Goal: Navigation & Orientation: Find specific page/section

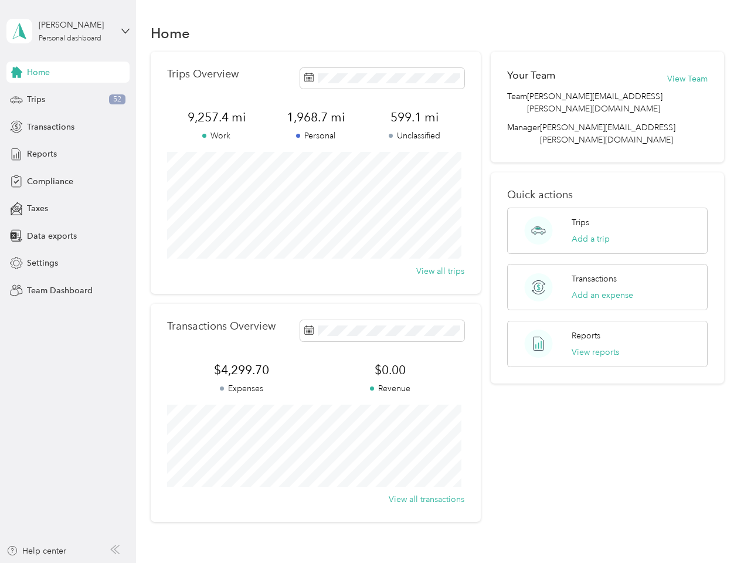
click at [372, 281] on div "Trips Overview 9,257.4 mi Work 1,968.7 mi Personal 599.1 mi Unclassified View a…" at bounding box center [316, 173] width 330 height 242
click at [68, 31] on div "[PERSON_NAME]" at bounding box center [75, 25] width 73 height 12
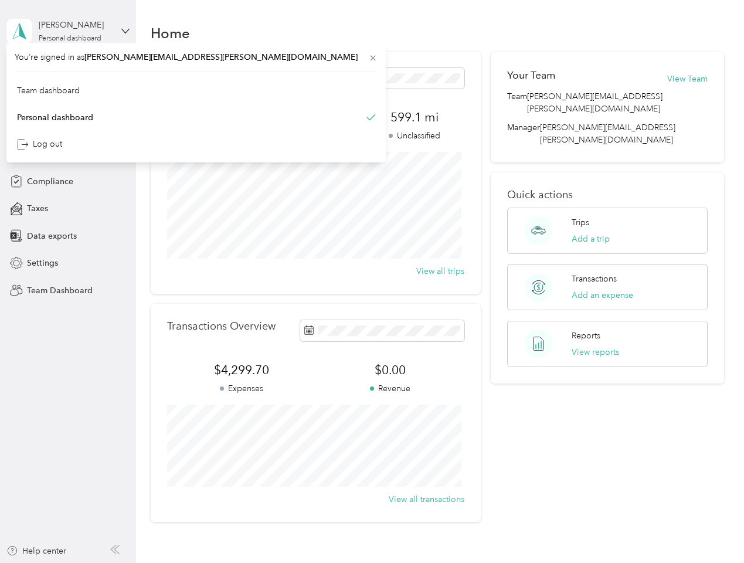
click at [68, 72] on div "You’re signed in as [PERSON_NAME][EMAIL_ADDRESS][PERSON_NAME][DOMAIN_NAME] Team…" at bounding box center [195, 103] width 379 height 120
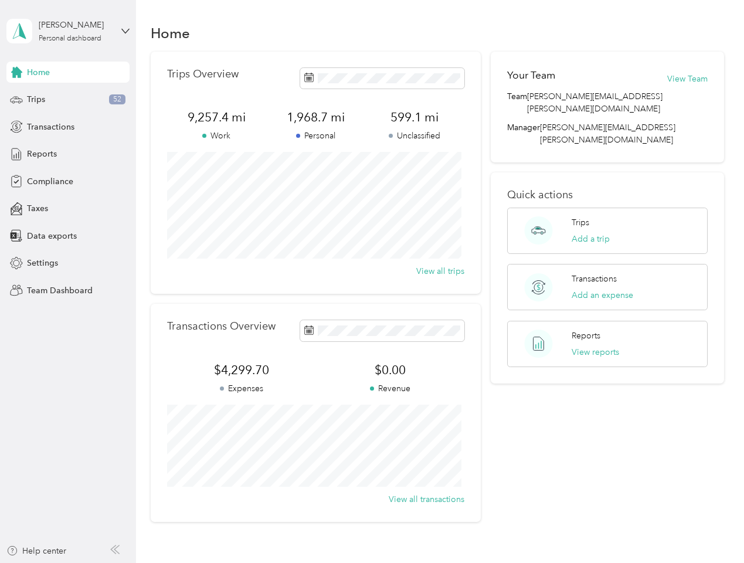
click at [16, 72] on div "You’re signed in as [PERSON_NAME][EMAIL_ADDRESS][PERSON_NAME][DOMAIN_NAME] Team…" at bounding box center [195, 103] width 379 height 120
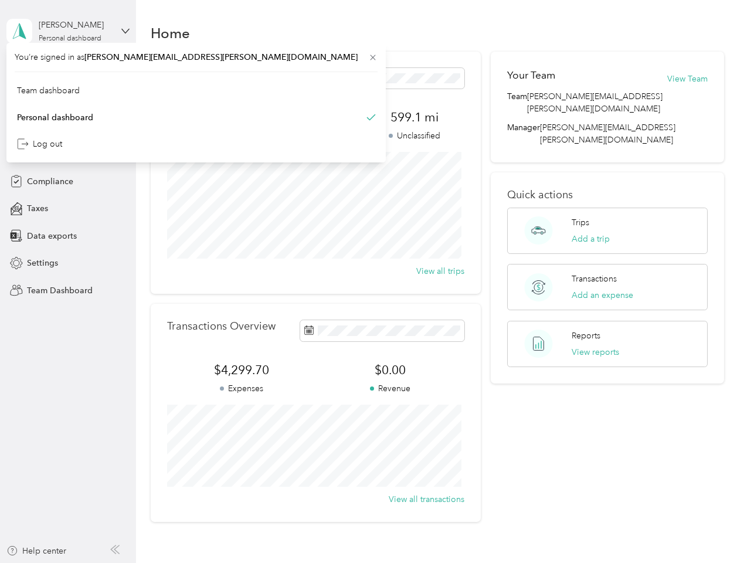
click at [68, 100] on div "Trips 52" at bounding box center [67, 99] width 123 height 21
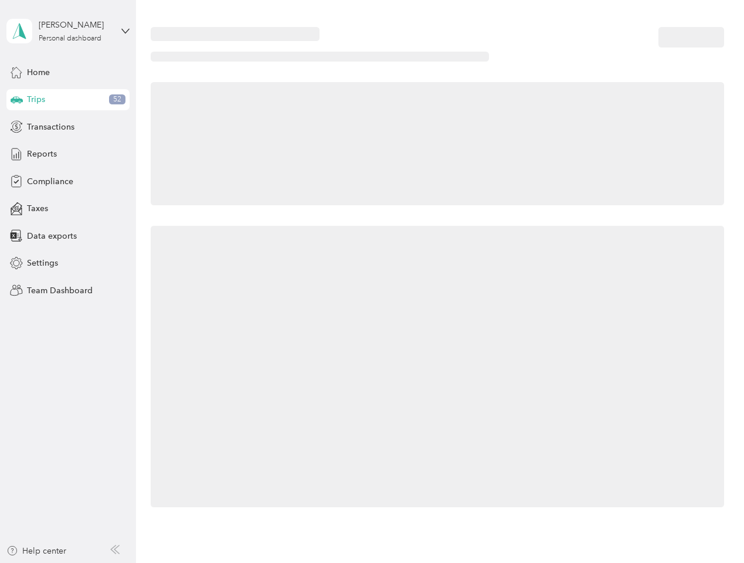
click at [16, 100] on icon at bounding box center [17, 99] width 12 height 6
click at [68, 127] on span "Transactions" at bounding box center [50, 127] width 47 height 12
click at [16, 127] on icon at bounding box center [16, 126] width 13 height 13
click at [68, 154] on div "Reports" at bounding box center [67, 154] width 123 height 21
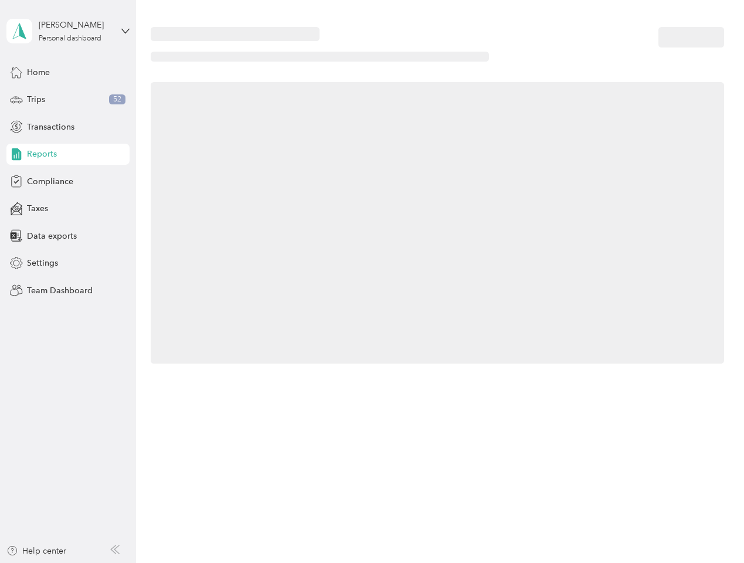
click at [16, 154] on icon at bounding box center [16, 154] width 13 height 13
